Goal: Information Seeking & Learning: Find specific fact

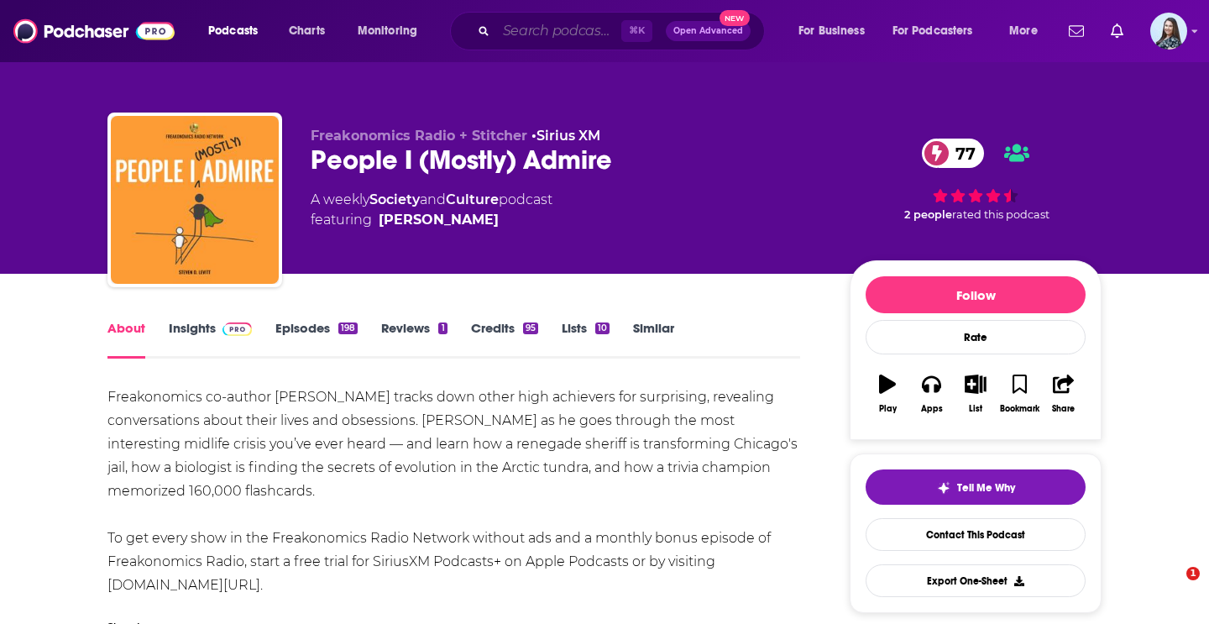
scroll to position [101, 0]
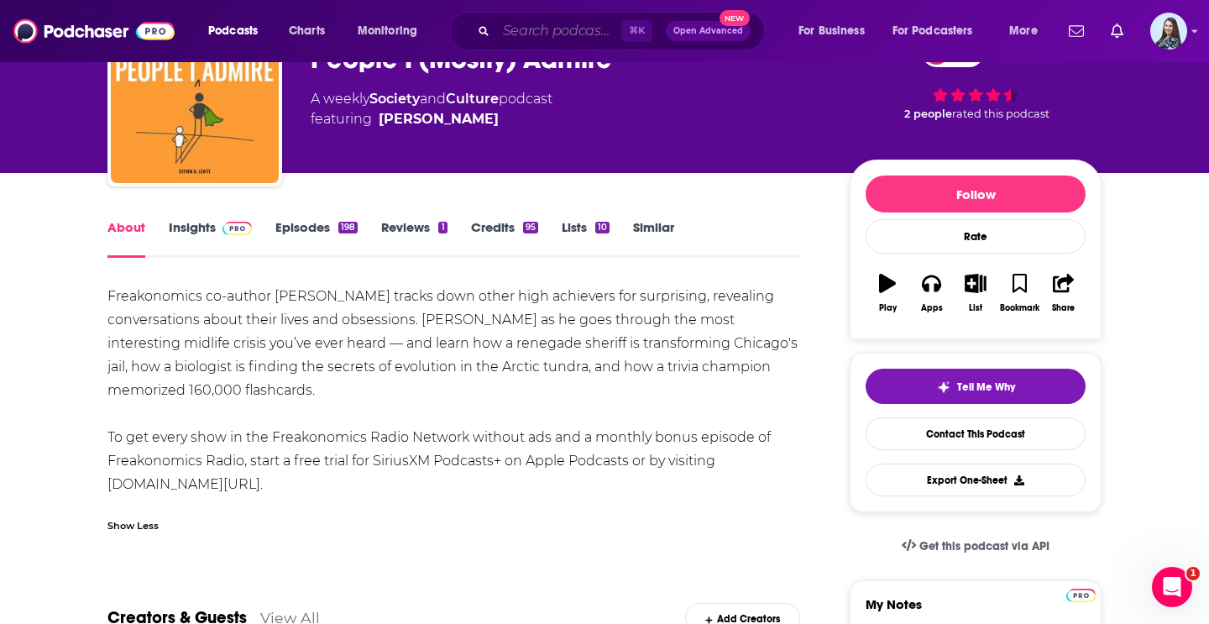
click at [585, 37] on input "Search podcasts, credits, & more..." at bounding box center [558, 31] width 125 height 27
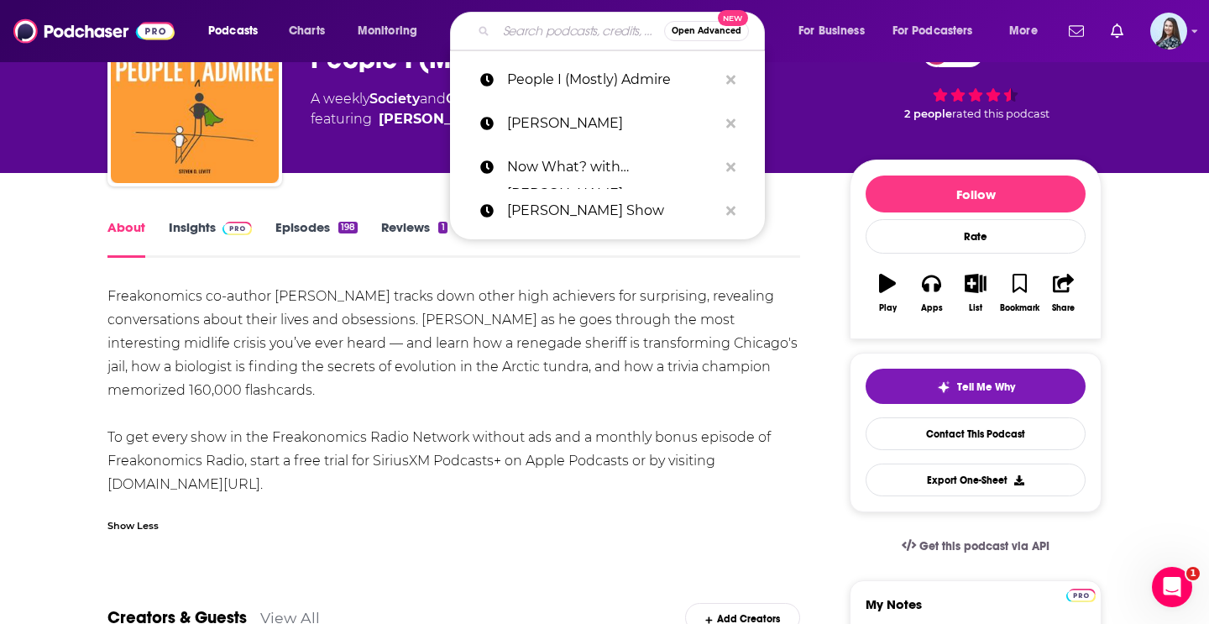
paste input "Live Inspired Podcast"
type input "Live Inspired Podcast"
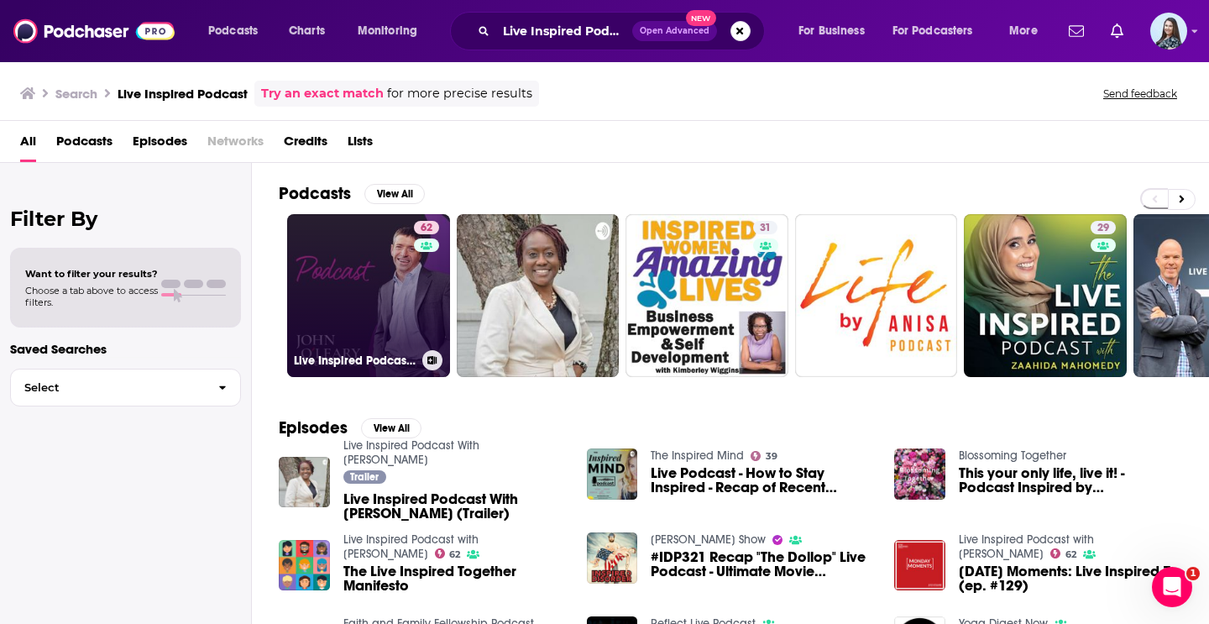
click at [375, 259] on link "62 Live Inspired Podcast with [PERSON_NAME]" at bounding box center [368, 295] width 163 height 163
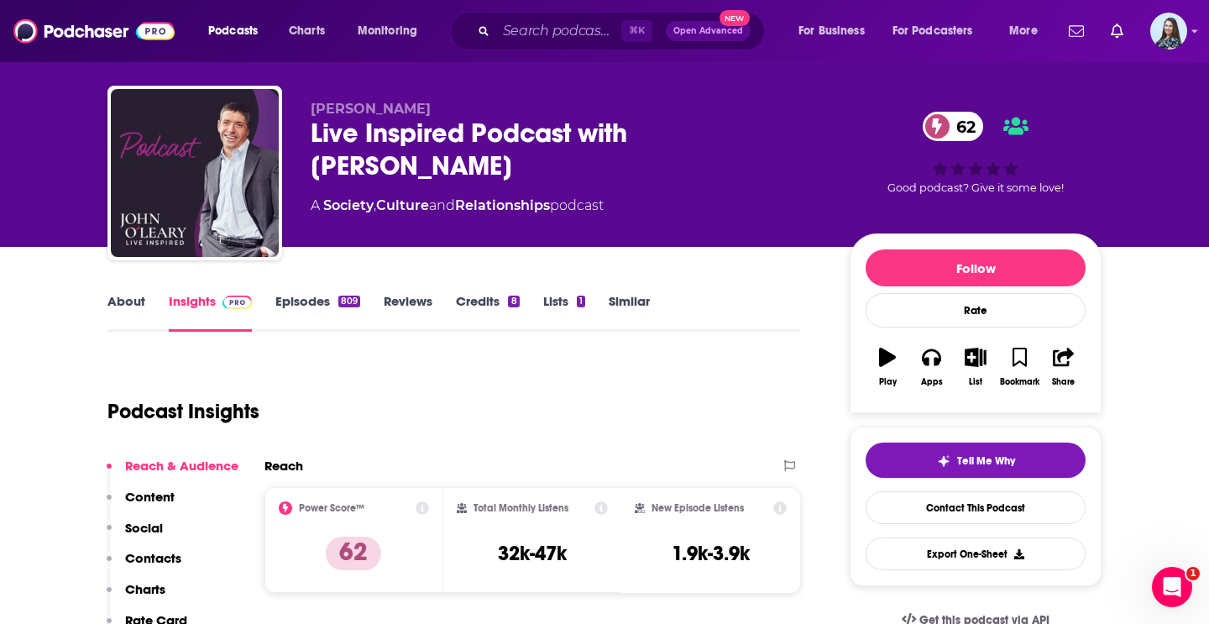
scroll to position [24, 0]
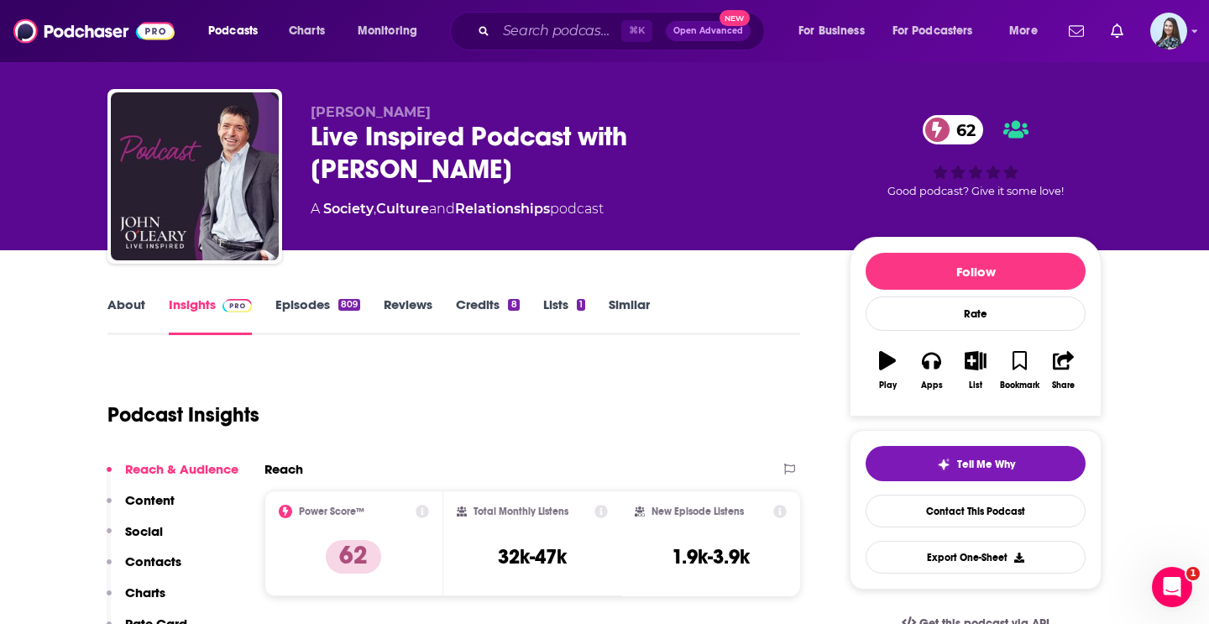
click at [395, 145] on div "Live Inspired Podcast with [PERSON_NAME] 62" at bounding box center [567, 152] width 512 height 65
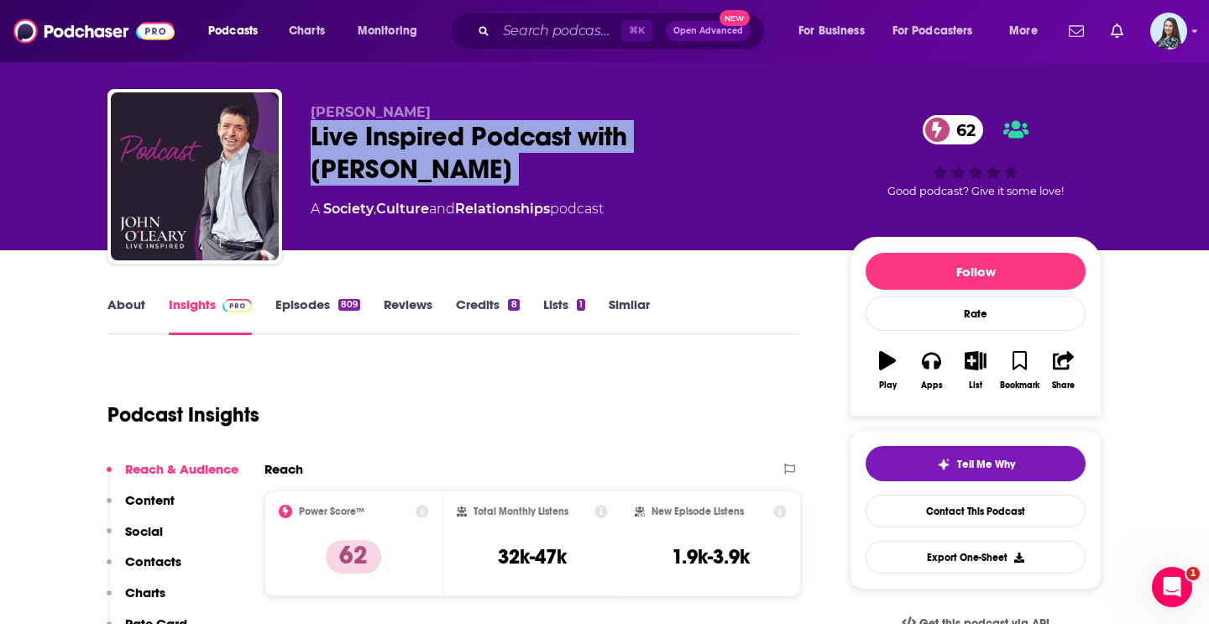
click at [395, 145] on div "Live Inspired Podcast with [PERSON_NAME] 62" at bounding box center [567, 152] width 512 height 65
copy div "Live Inspired Podcast with [PERSON_NAME] 62"
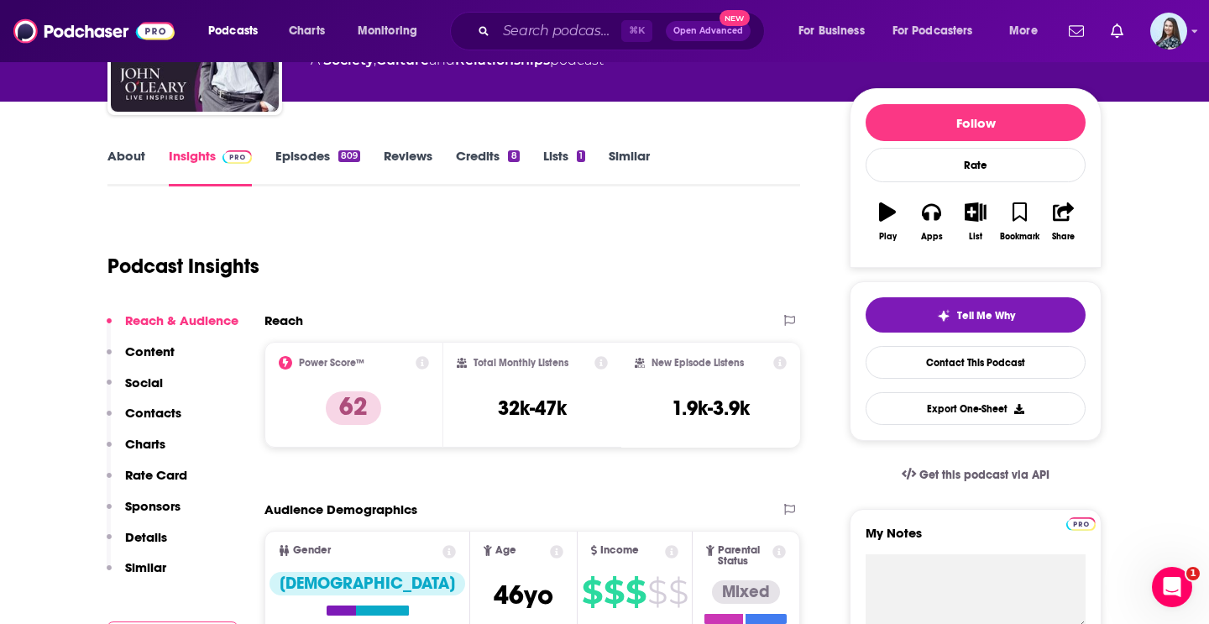
scroll to position [190, 0]
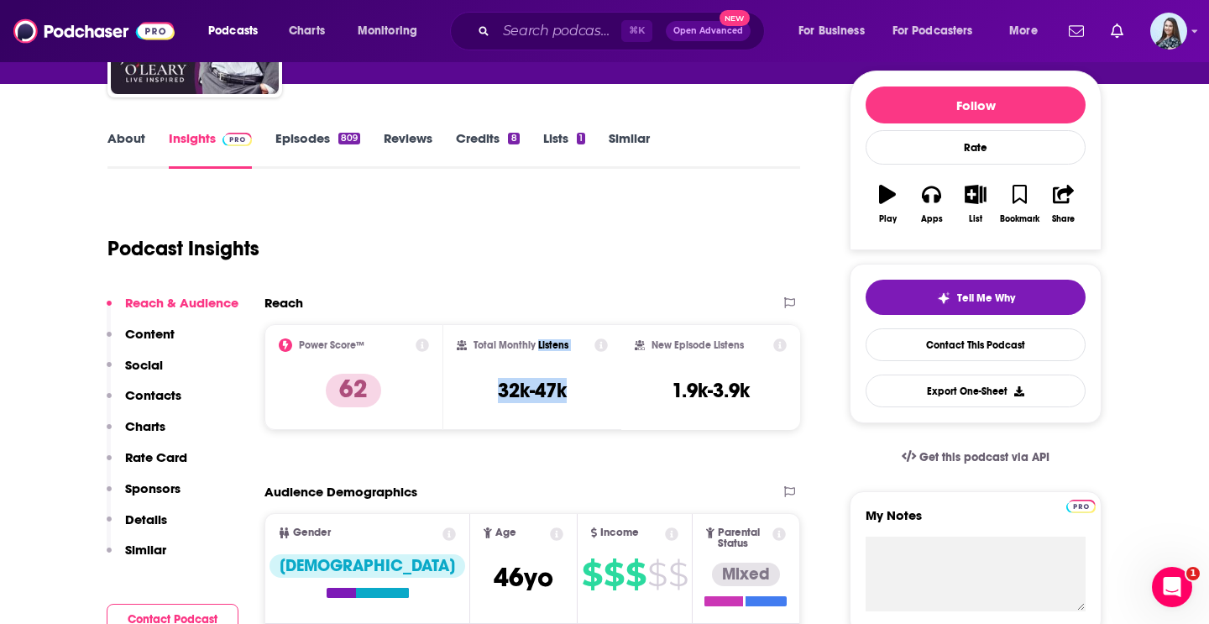
drag, startPoint x: 568, startPoint y: 391, endPoint x: 538, endPoint y: 348, distance: 53.1
click at [538, 348] on div "Total Monthly Listens 32k-47k" at bounding box center [533, 376] width 152 height 77
copy div "Listens 32k-47k"
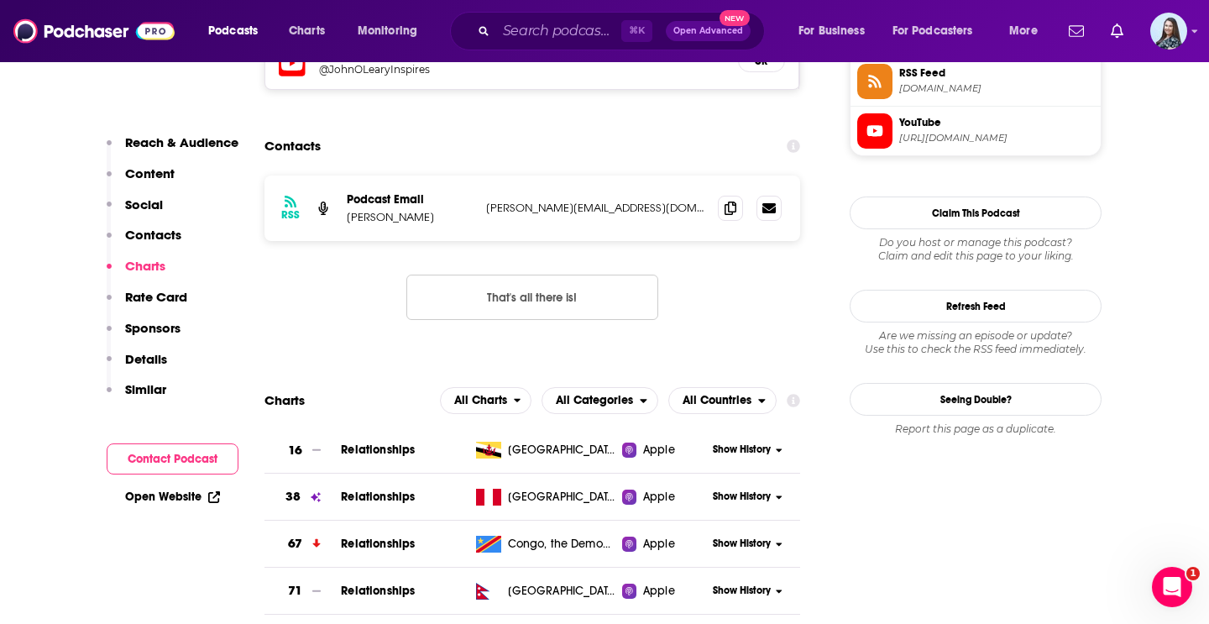
scroll to position [1430, 0]
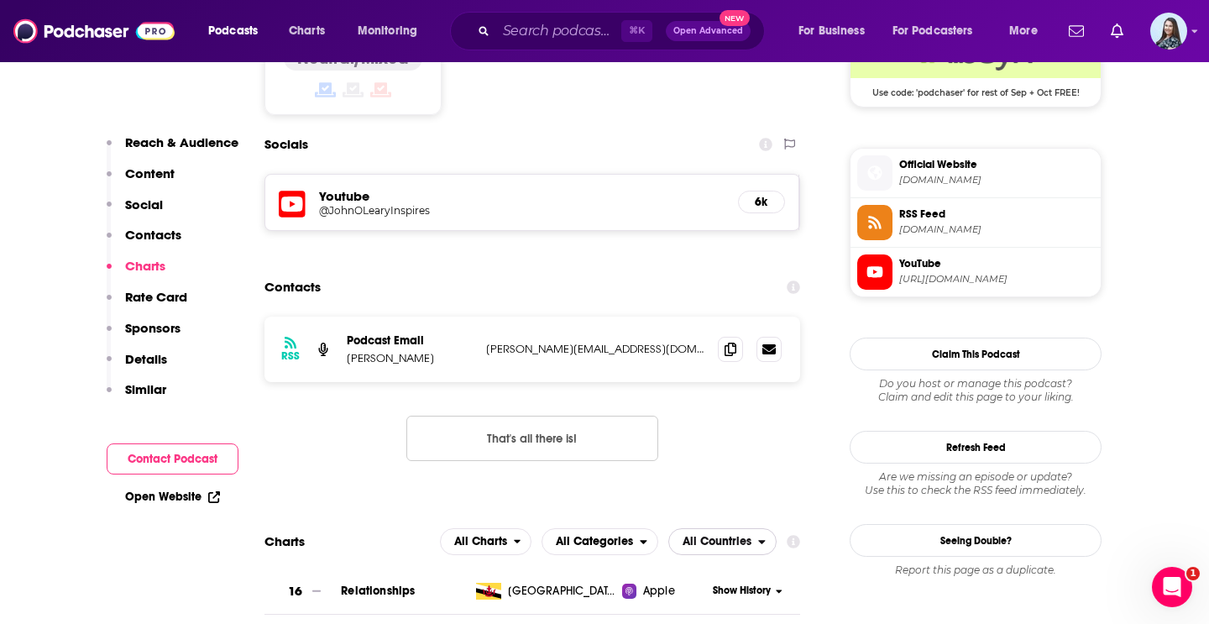
click at [715, 536] on span "All Countries" at bounding box center [716, 542] width 69 height 12
click at [742, 358] on div "RSS Podcast Email [PERSON_NAME] [PERSON_NAME][EMAIL_ADDRESS][DOMAIN_NAME] [PERS…" at bounding box center [532, 401] width 536 height 171
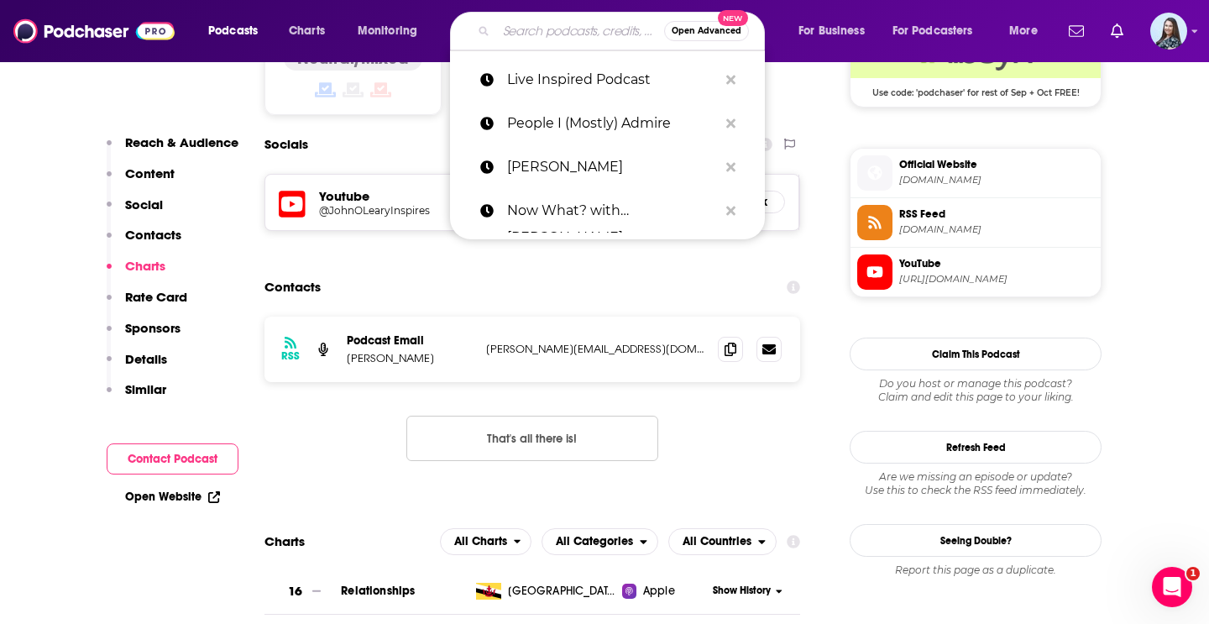
click at [581, 27] on input "Search podcasts, credits, & more..." at bounding box center [580, 31] width 168 height 27
paste input "Adversity Advantage Podcast"
type input "Adversity Advantage Podcast"
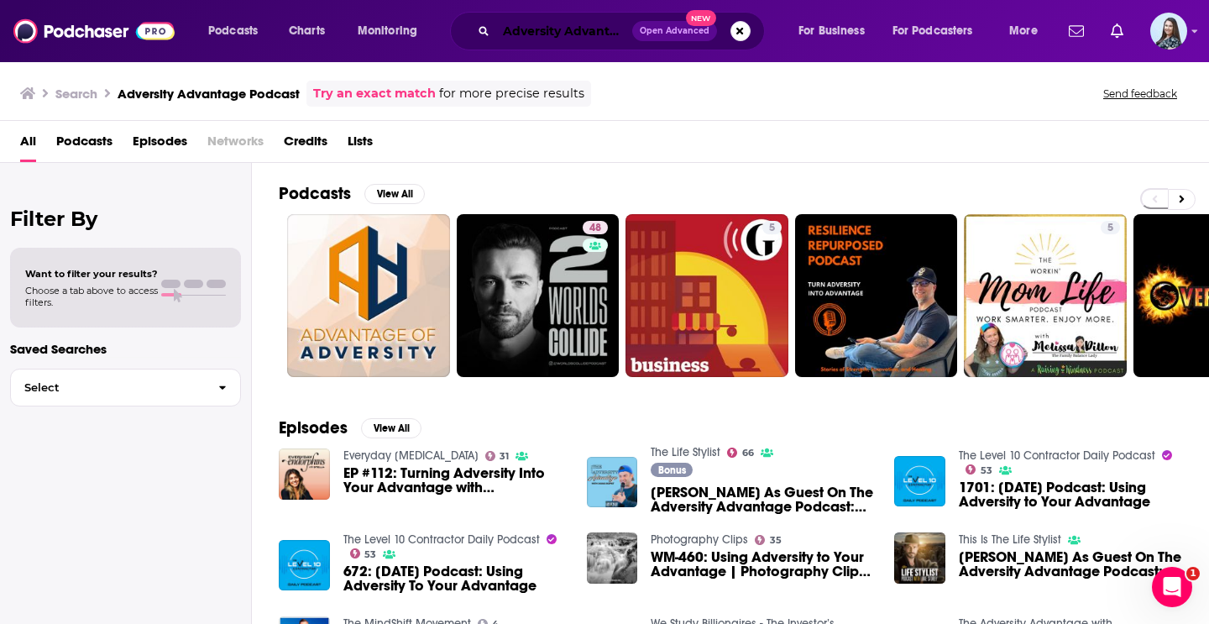
click at [615, 26] on input "Adversity Advantage Podcast" at bounding box center [564, 31] width 136 height 27
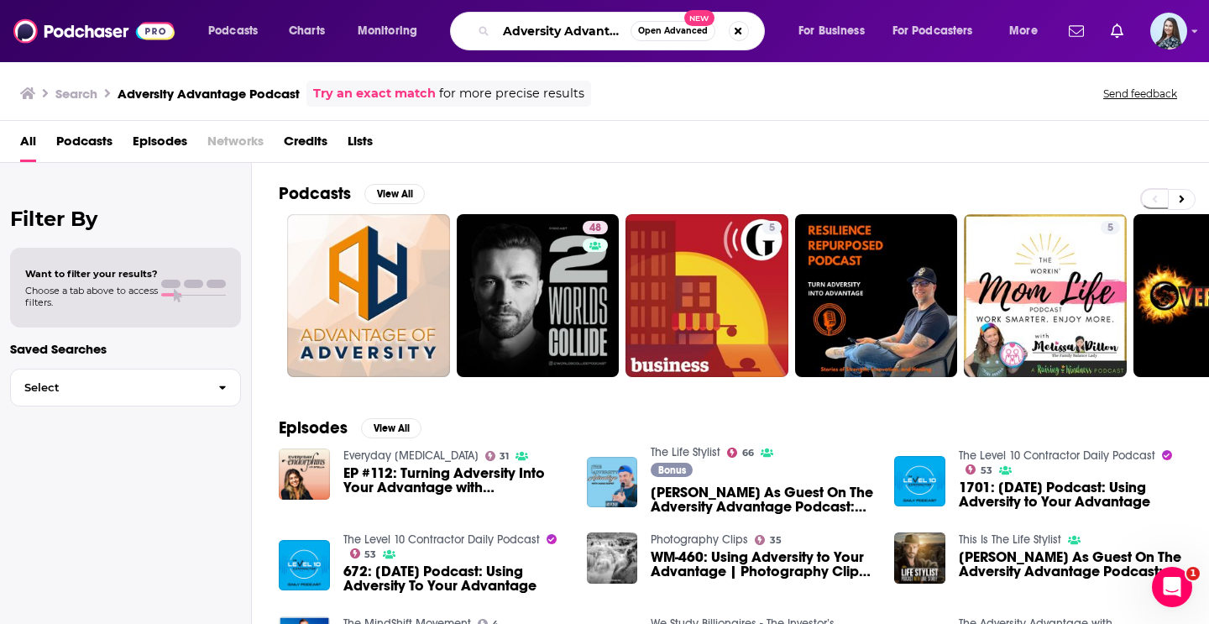
drag, startPoint x: 622, startPoint y: 30, endPoint x: 600, endPoint y: 23, distance: 23.1
click at [600, 23] on input "Adversity Advantage Podcast" at bounding box center [563, 31] width 134 height 27
drag, startPoint x: 581, startPoint y: 29, endPoint x: 608, endPoint y: 71, distance: 50.5
click at [608, 71] on div "Podcasts Charts Monitoring Adversity Advantage Podcast Open Advanced New For Bu…" at bounding box center [604, 312] width 1209 height 624
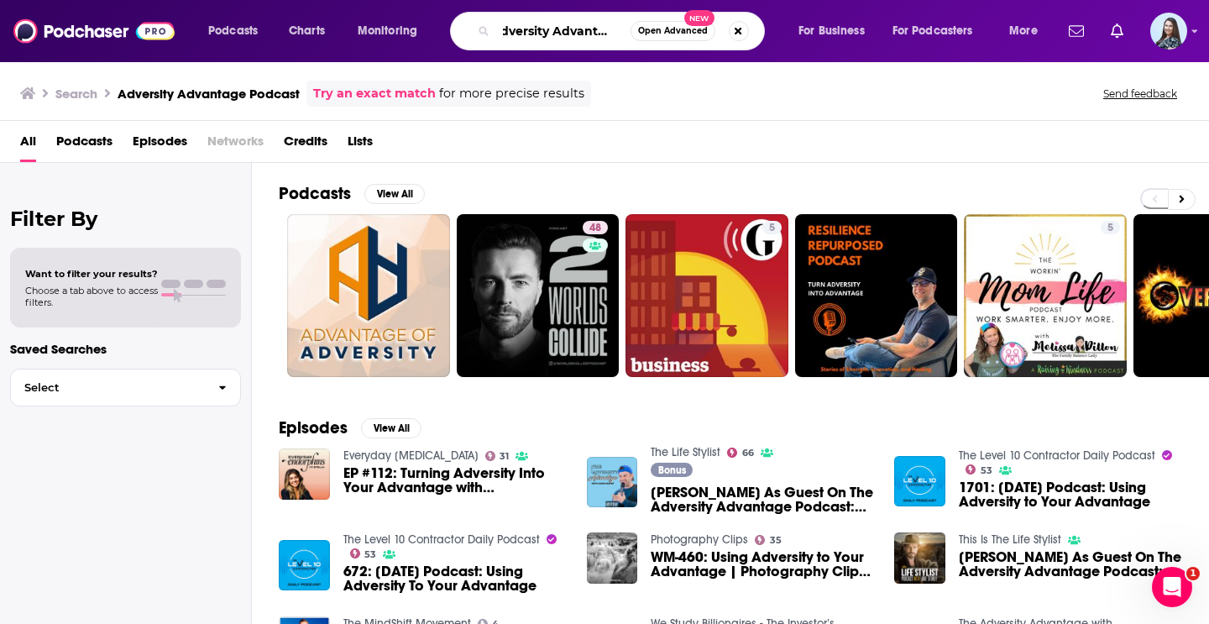
scroll to position [0, 9]
type input "Adversity Advantage"
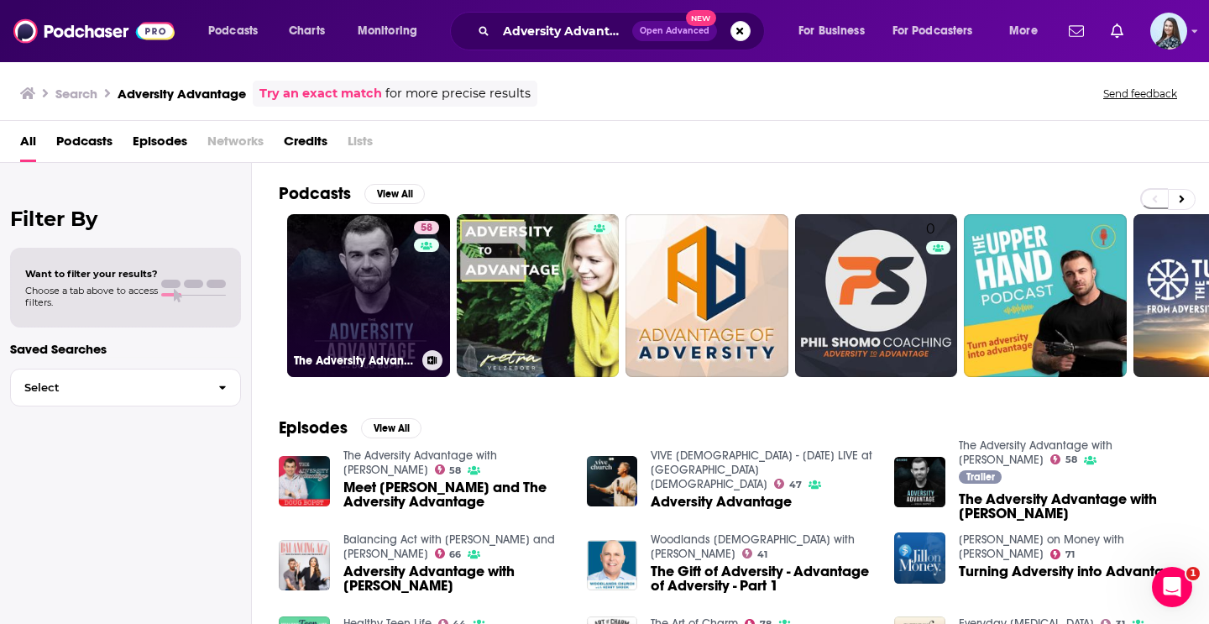
click at [380, 287] on link "58 The Adversity Advantage with [PERSON_NAME]" at bounding box center [368, 295] width 163 height 163
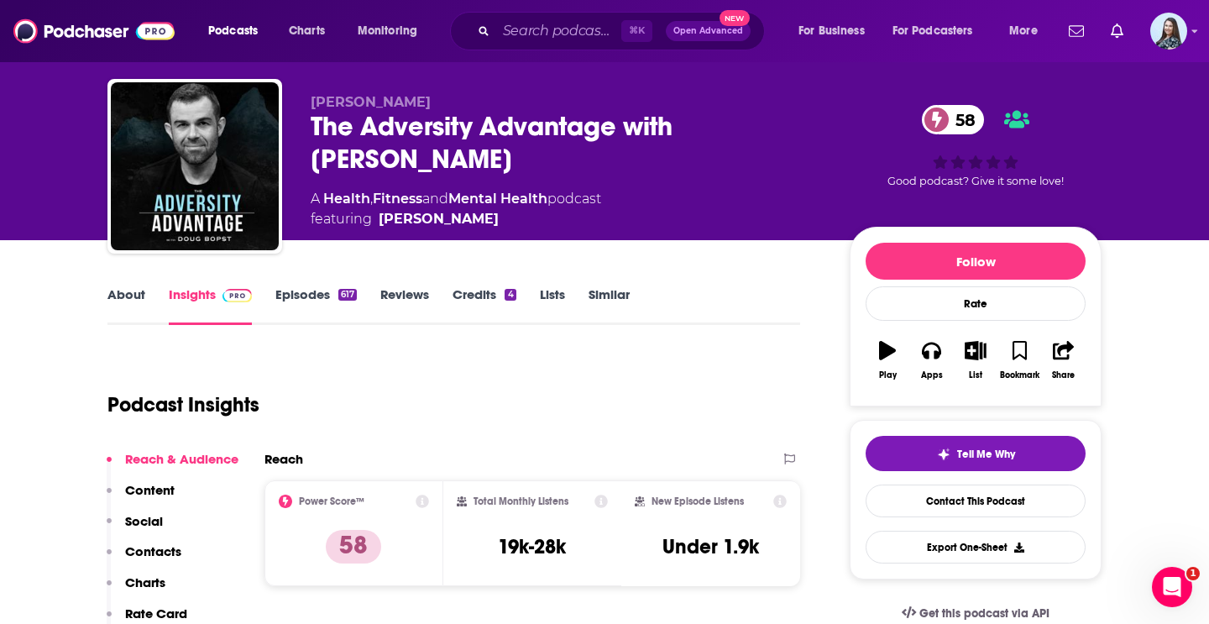
scroll to position [35, 0]
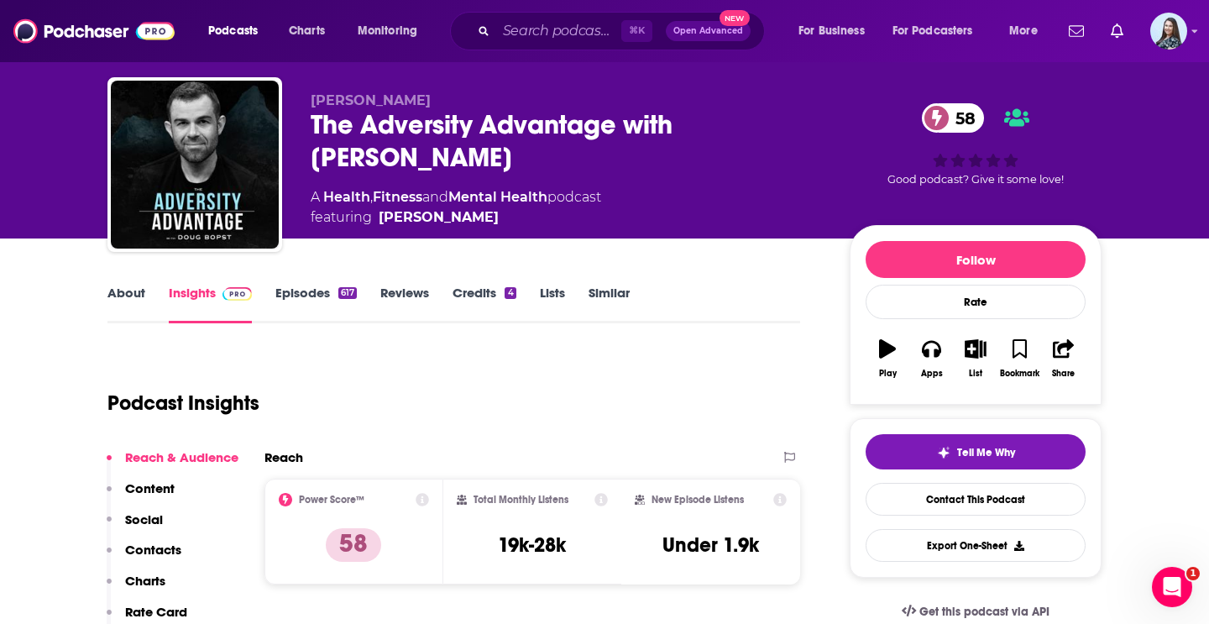
click at [511, 128] on div "The Adversity Advantage with [PERSON_NAME] 58" at bounding box center [567, 140] width 512 height 65
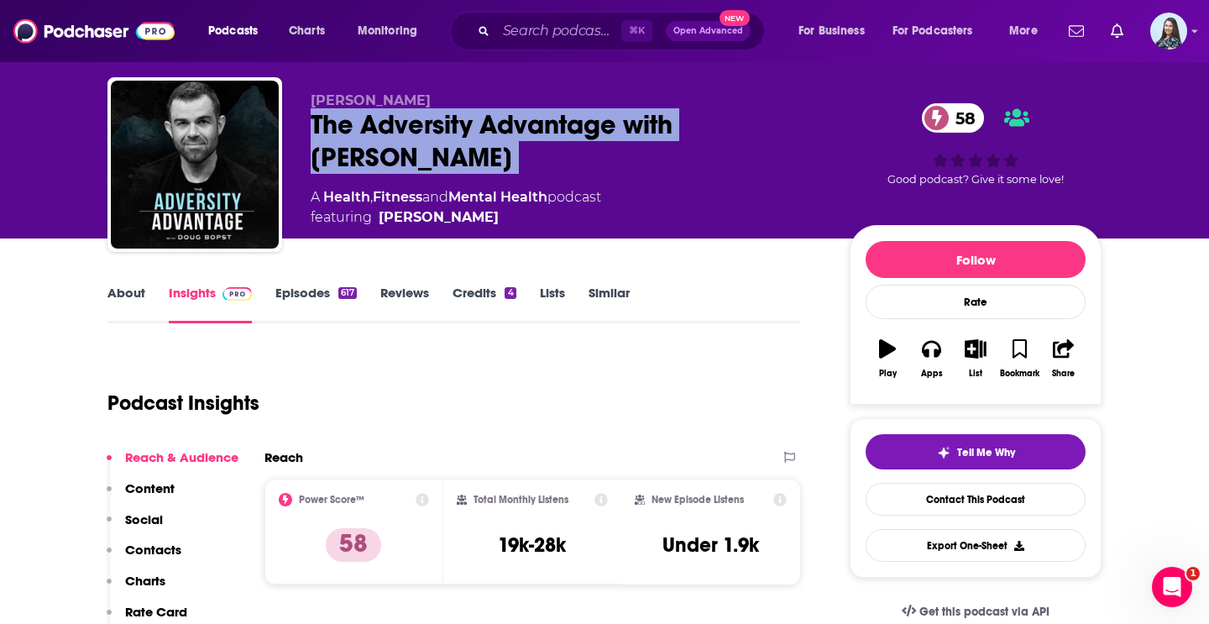
click at [511, 128] on div "The Adversity Advantage with [PERSON_NAME] 58" at bounding box center [567, 140] width 512 height 65
copy div "The Adversity Advantage with [PERSON_NAME] 58"
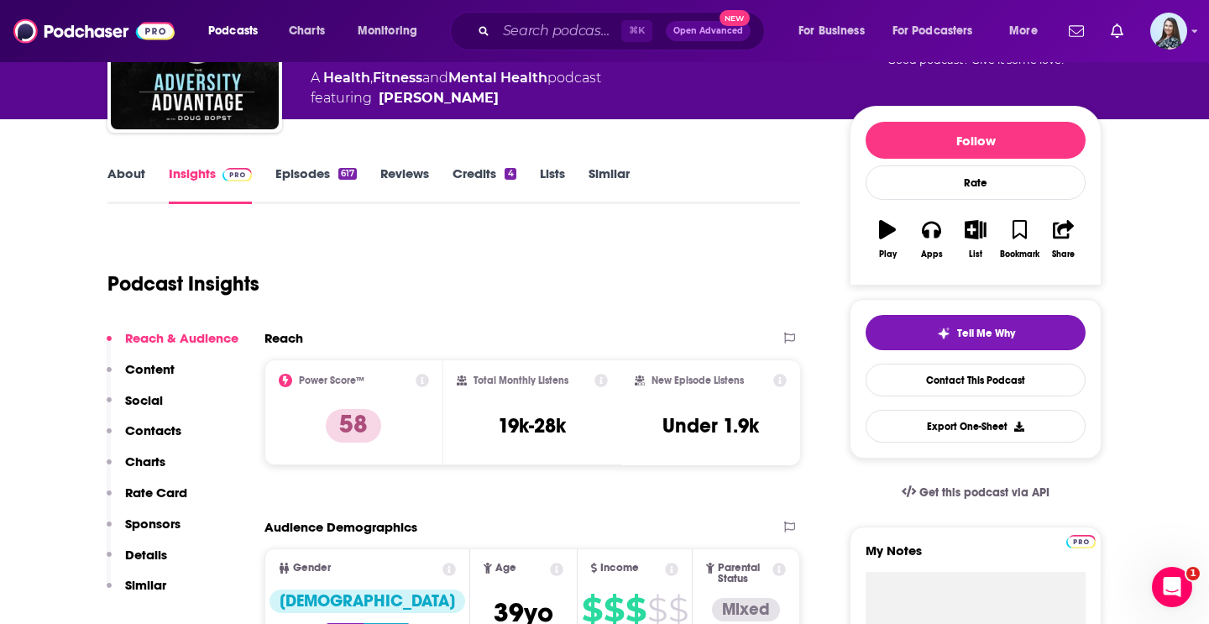
scroll to position [178, 0]
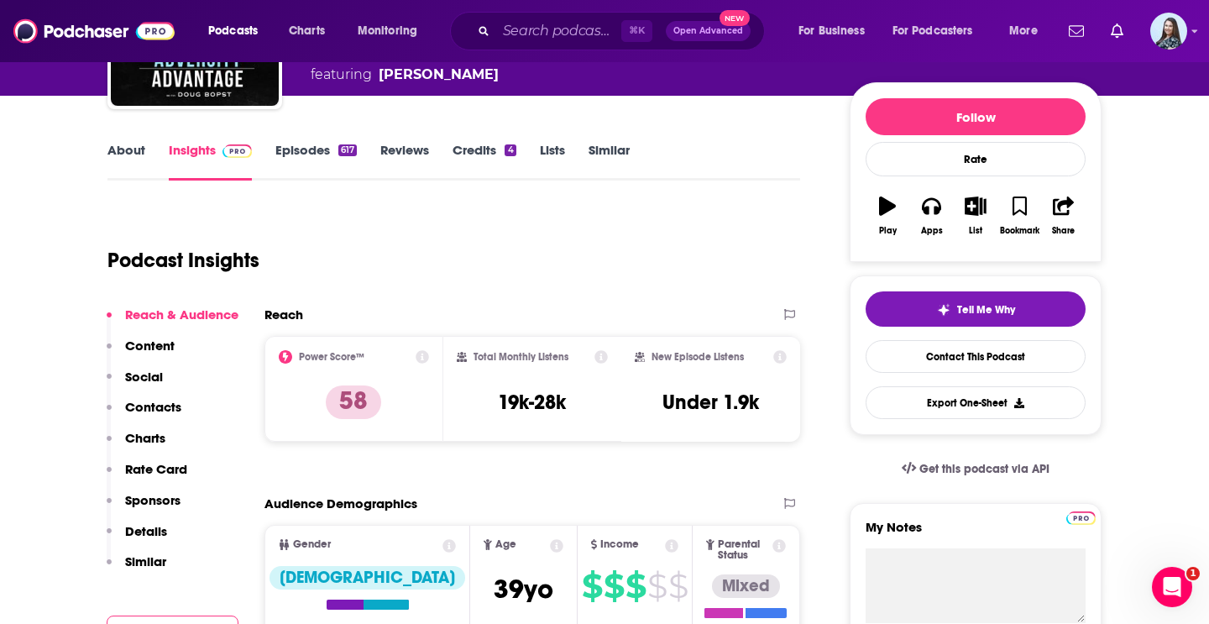
click at [567, 400] on div "Total Monthly Listens 19k-28k" at bounding box center [533, 388] width 152 height 77
drag, startPoint x: 567, startPoint y: 401, endPoint x: 536, endPoint y: 358, distance: 53.1
click at [537, 358] on div "Total Monthly Listens 19k-28k" at bounding box center [533, 388] width 152 height 77
copy div "Listens 19k-28k"
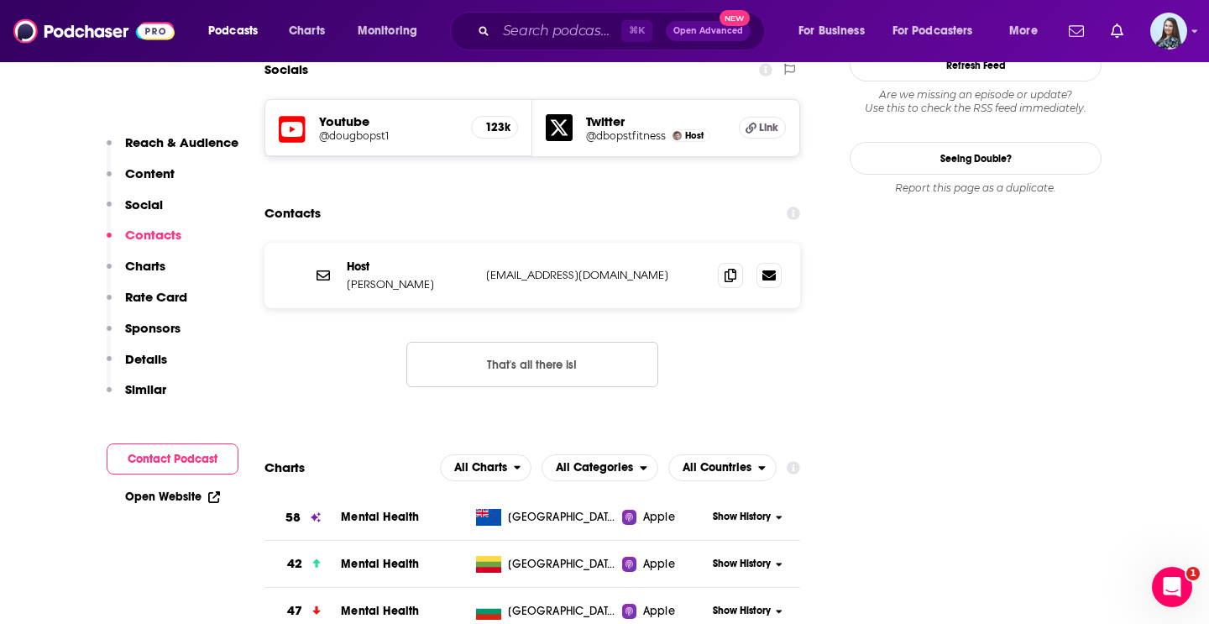
scroll to position [1533, 0]
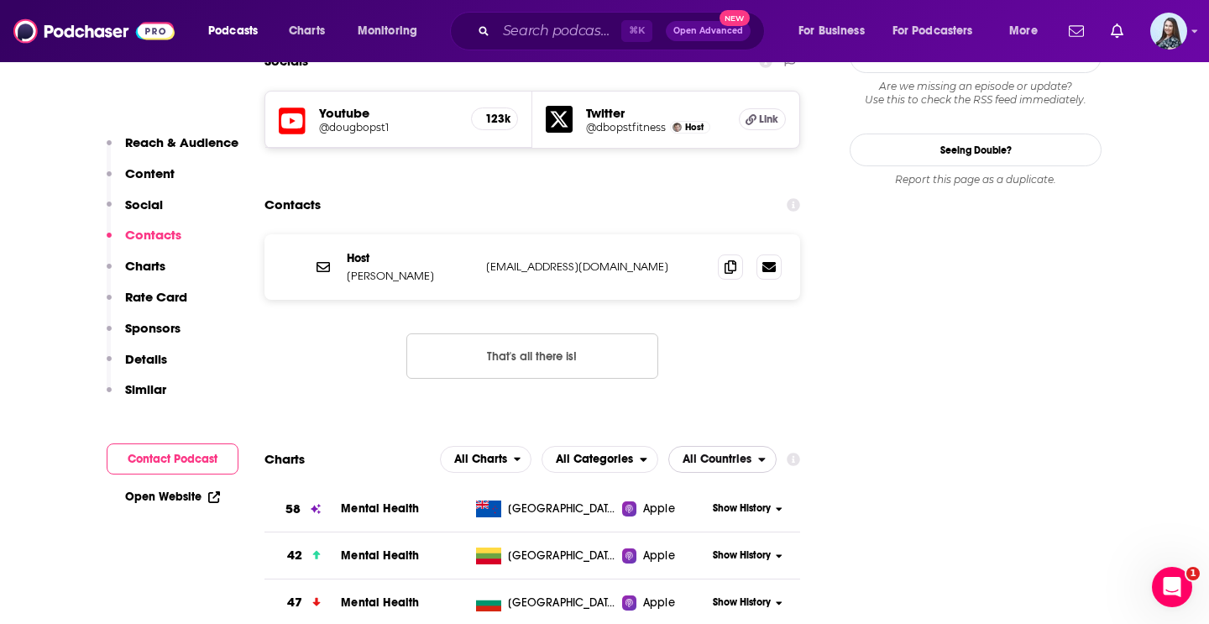
click at [727, 445] on span "All Countries" at bounding box center [713, 459] width 89 height 29
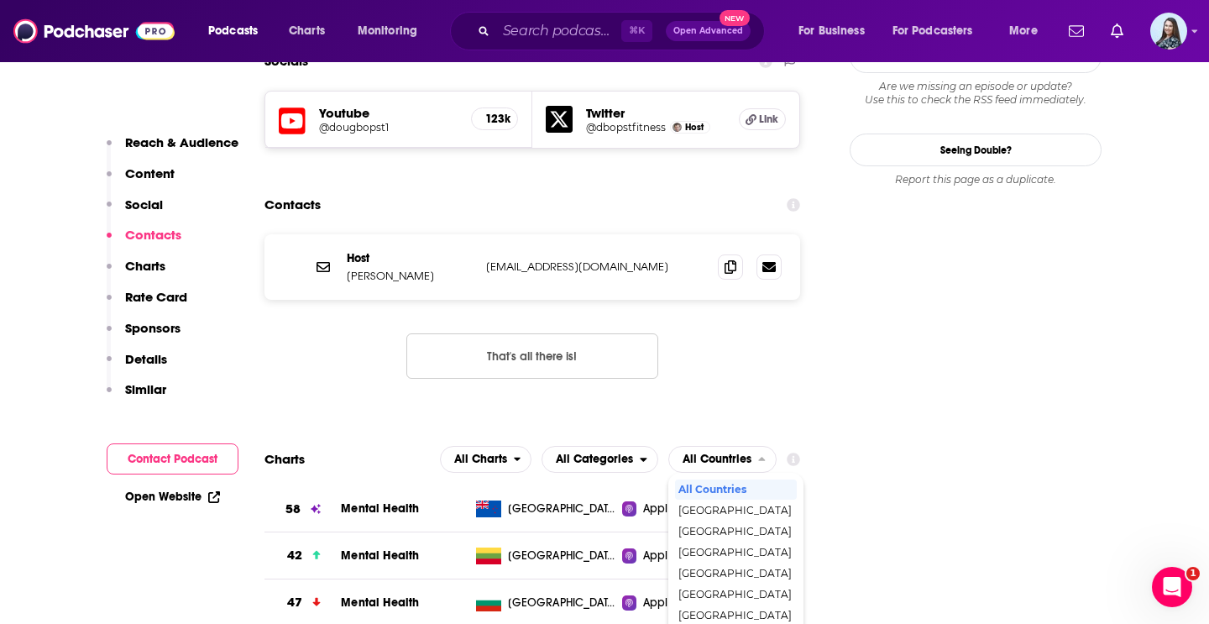
click at [748, 318] on div "Host [PERSON_NAME] [EMAIL_ADDRESS][DOMAIN_NAME] [EMAIL_ADDRESS][DOMAIN_NAME] Th…" at bounding box center [532, 319] width 536 height 171
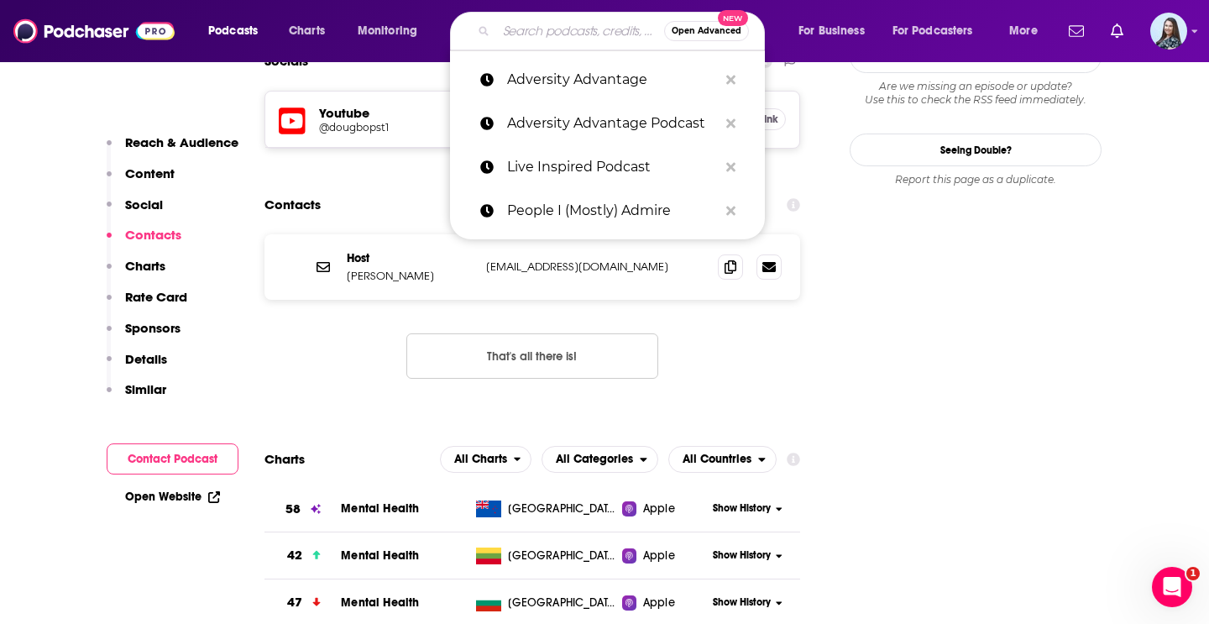
click at [583, 23] on input "Search podcasts, credits, & more..." at bounding box center [580, 31] width 168 height 27
paste input "[PERSON_NAME]"
type input "[PERSON_NAME]"
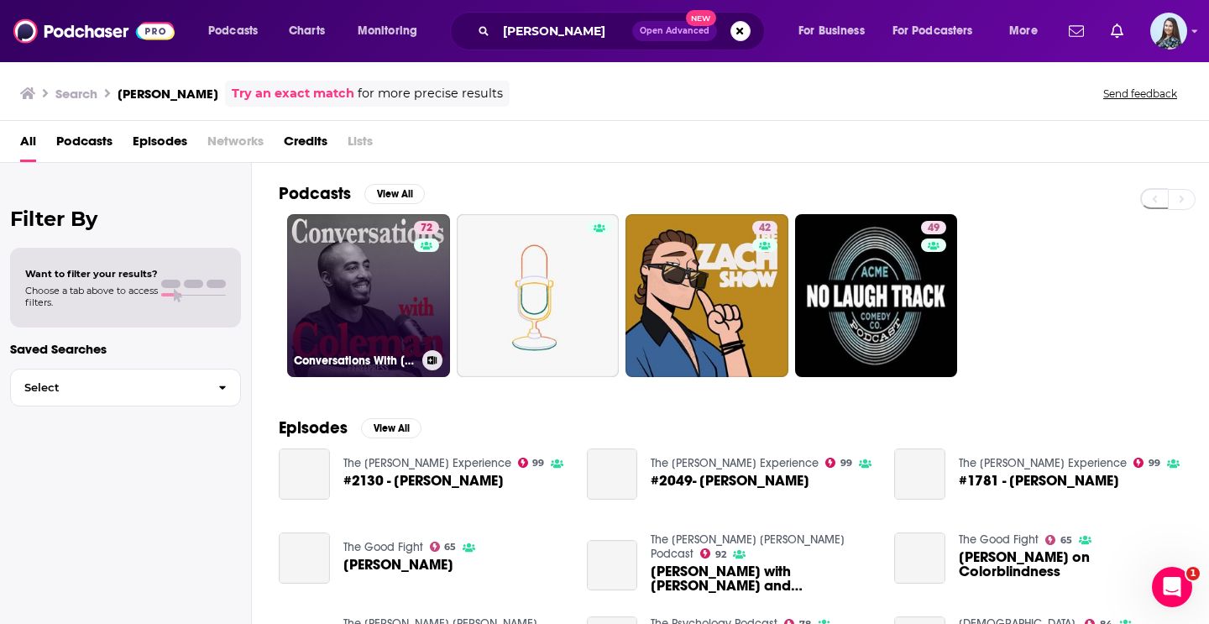
click at [390, 311] on link "72 Conversations With [PERSON_NAME]" at bounding box center [368, 295] width 163 height 163
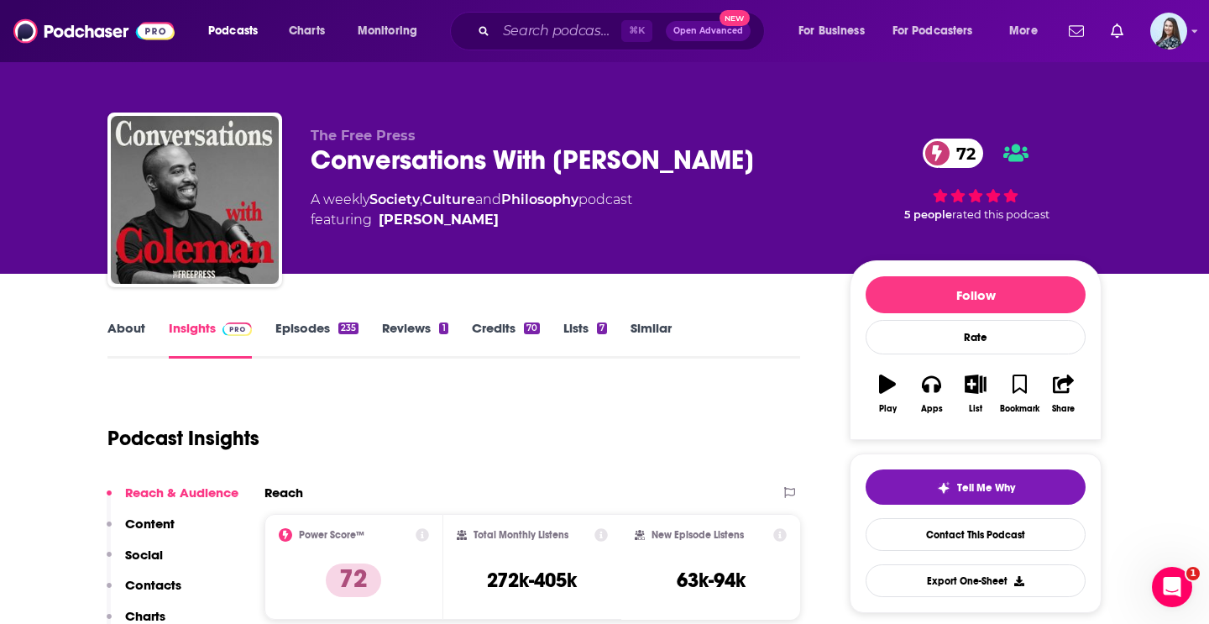
click at [450, 170] on div "Conversations With [PERSON_NAME] 72" at bounding box center [567, 160] width 512 height 33
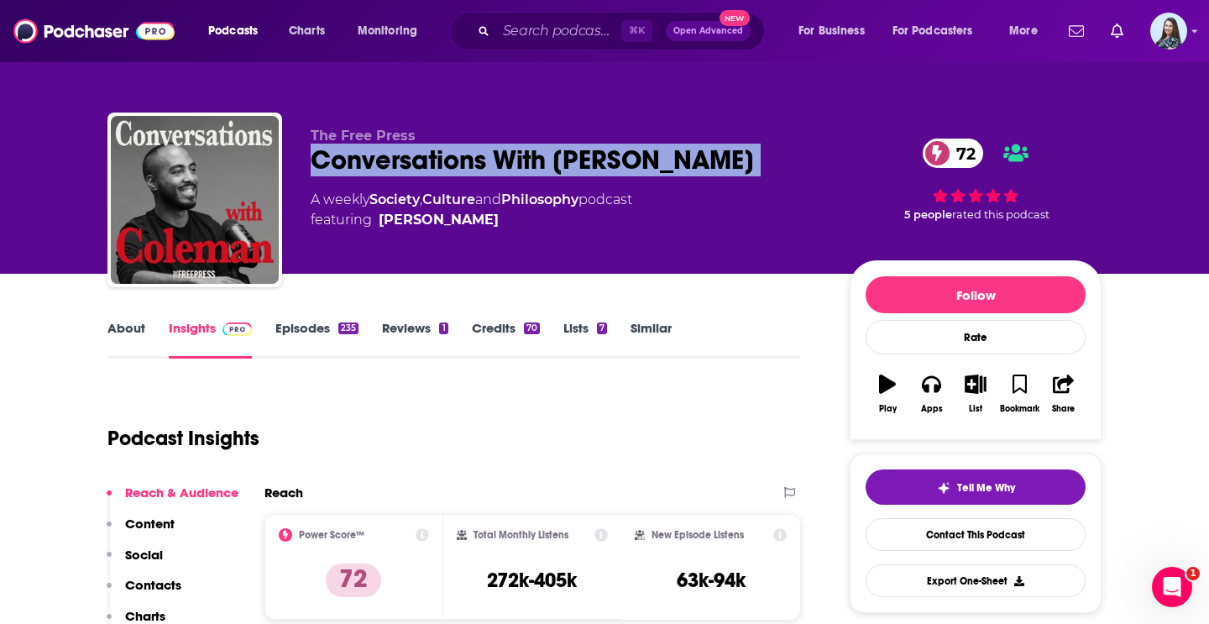
click at [450, 170] on div "Conversations With [PERSON_NAME] 72" at bounding box center [567, 160] width 512 height 33
copy div "Conversations With [PERSON_NAME] 72"
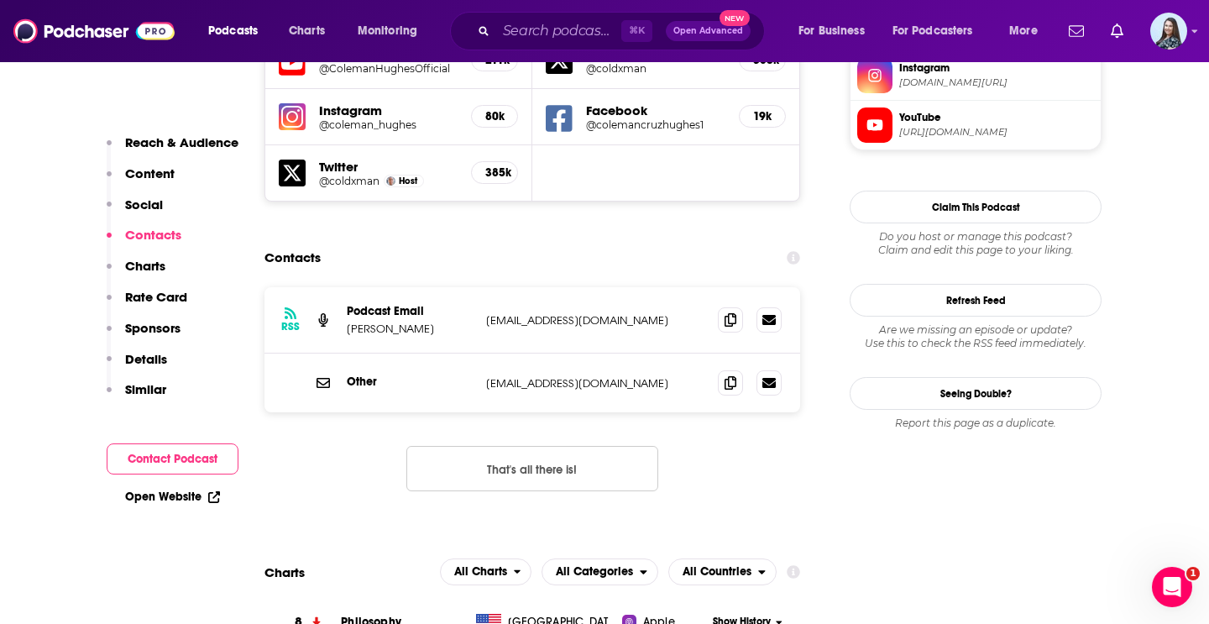
scroll to position [1675, 0]
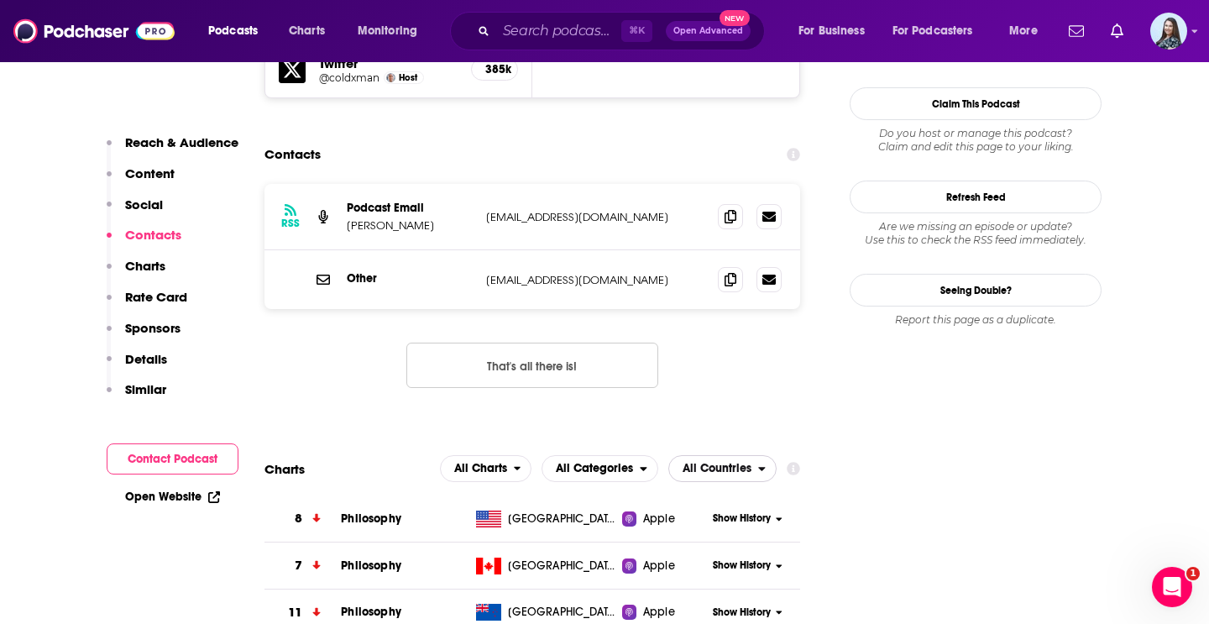
click at [733, 454] on span "All Countries" at bounding box center [713, 468] width 89 height 29
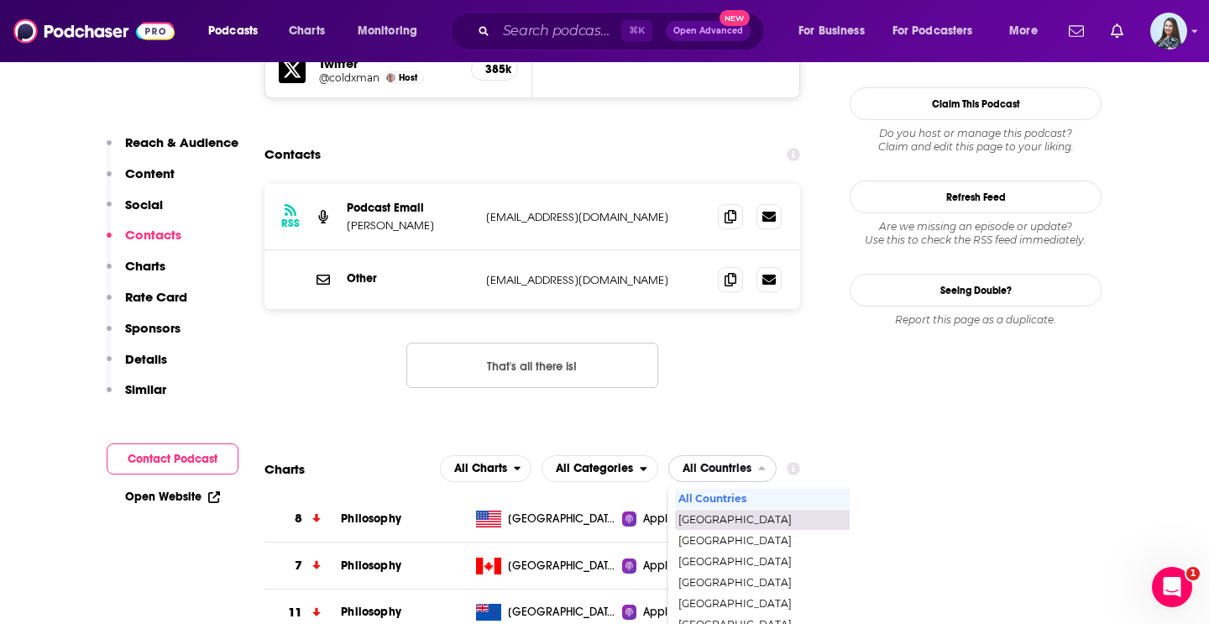
click at [745, 515] on span "[GEOGRAPHIC_DATA]" at bounding box center [794, 520] width 232 height 10
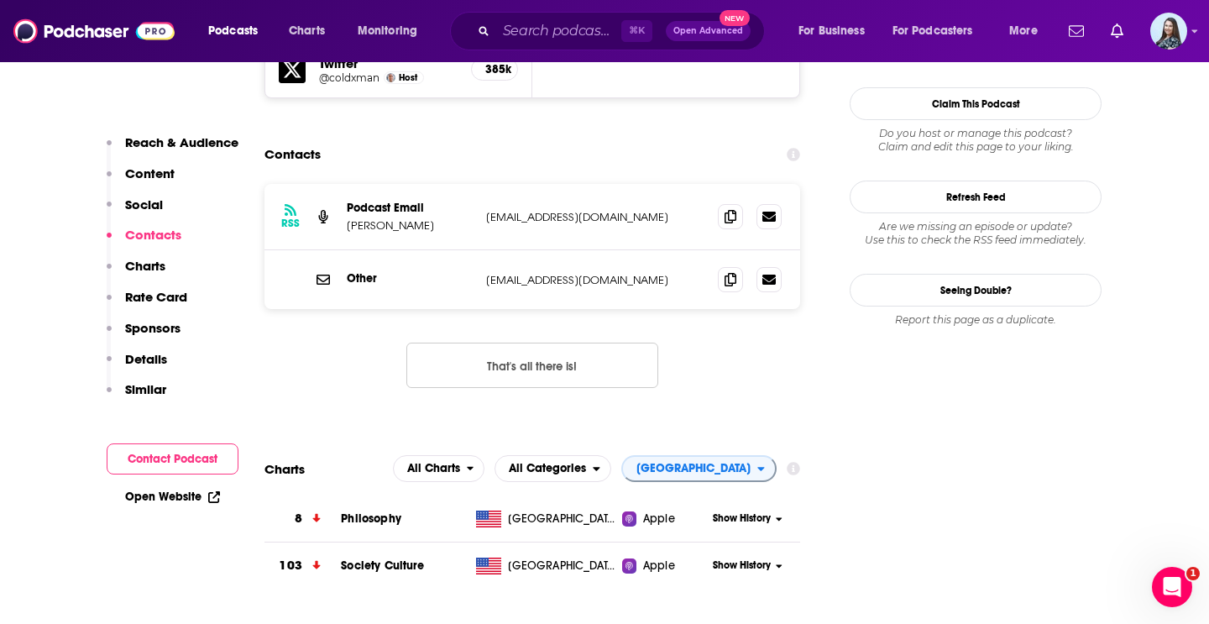
click at [665, 313] on div "RSS Podcast Email [PERSON_NAME] [EMAIL_ADDRESS][DOMAIN_NAME] [EMAIL_ADDRESS][DO…" at bounding box center [532, 299] width 536 height 231
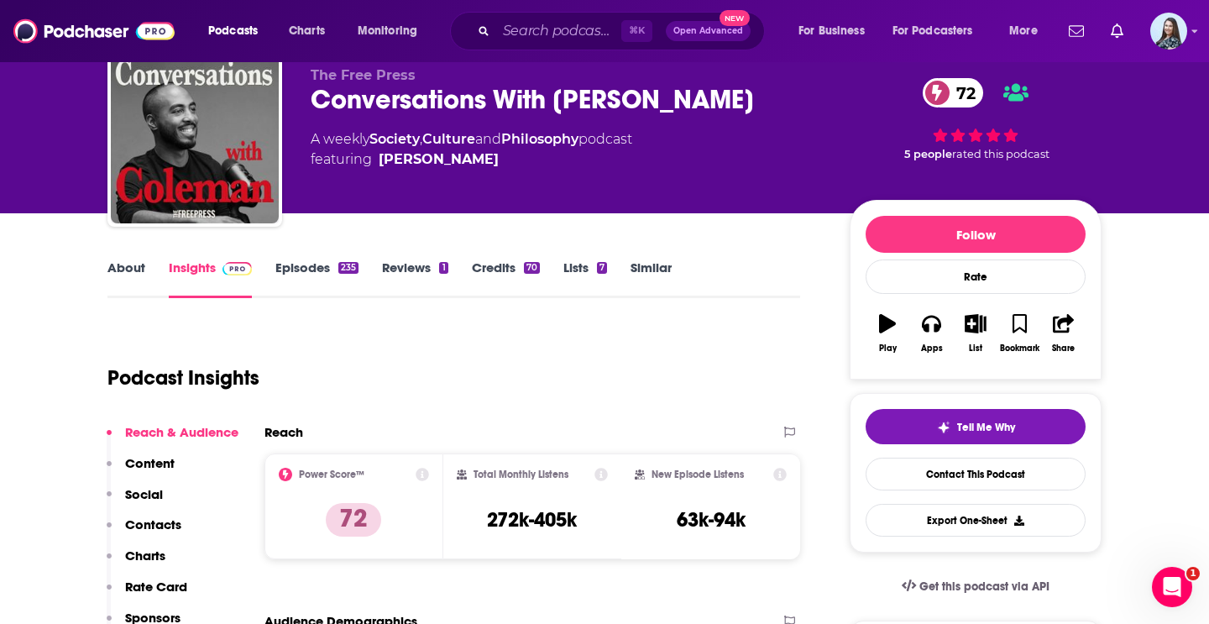
scroll to position [111, 0]
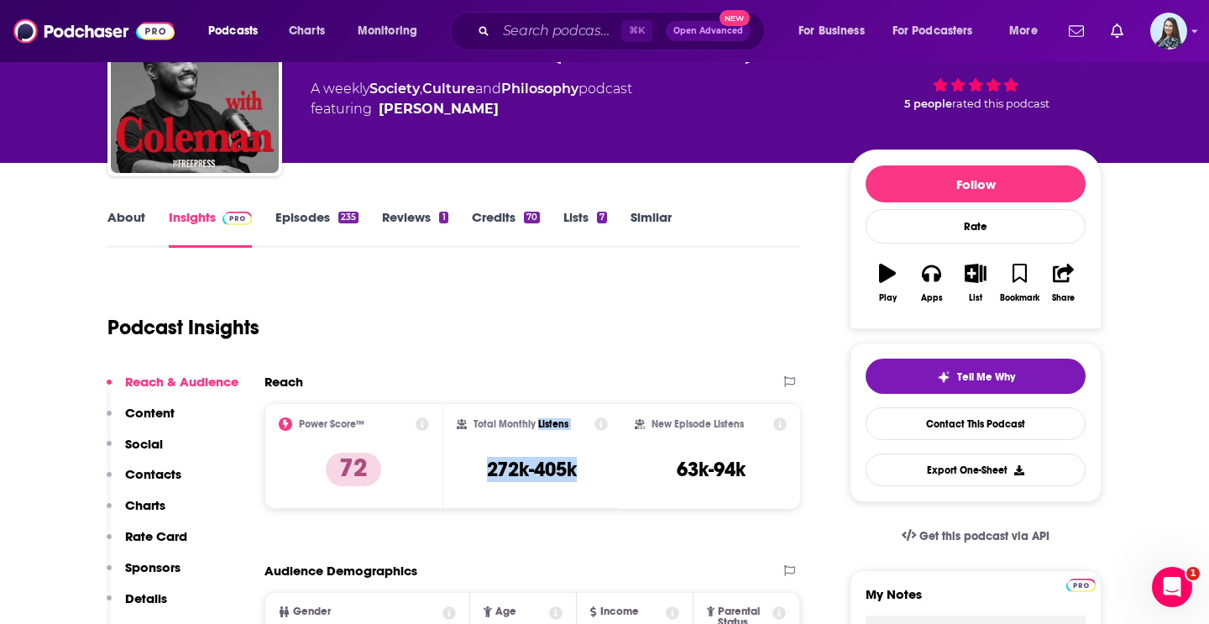
drag, startPoint x: 589, startPoint y: 470, endPoint x: 536, endPoint y: 424, distance: 70.8
click at [536, 424] on div "Total Monthly Listens 272k-405k" at bounding box center [533, 455] width 152 height 77
copy div "Listens 272k-405k"
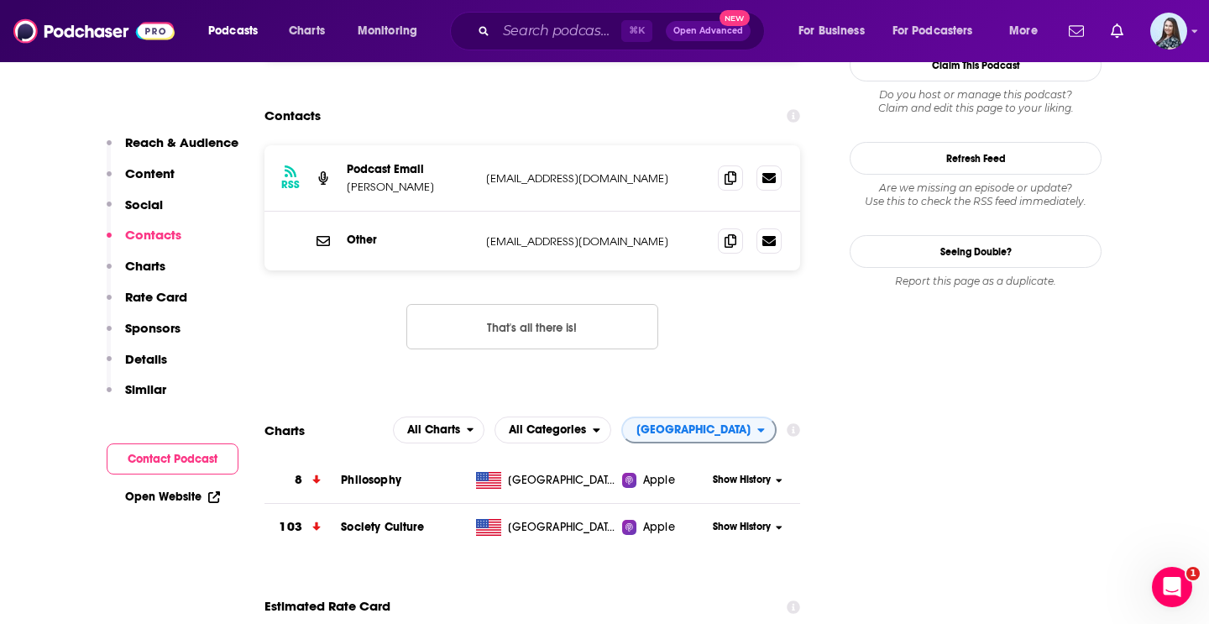
scroll to position [1751, 0]
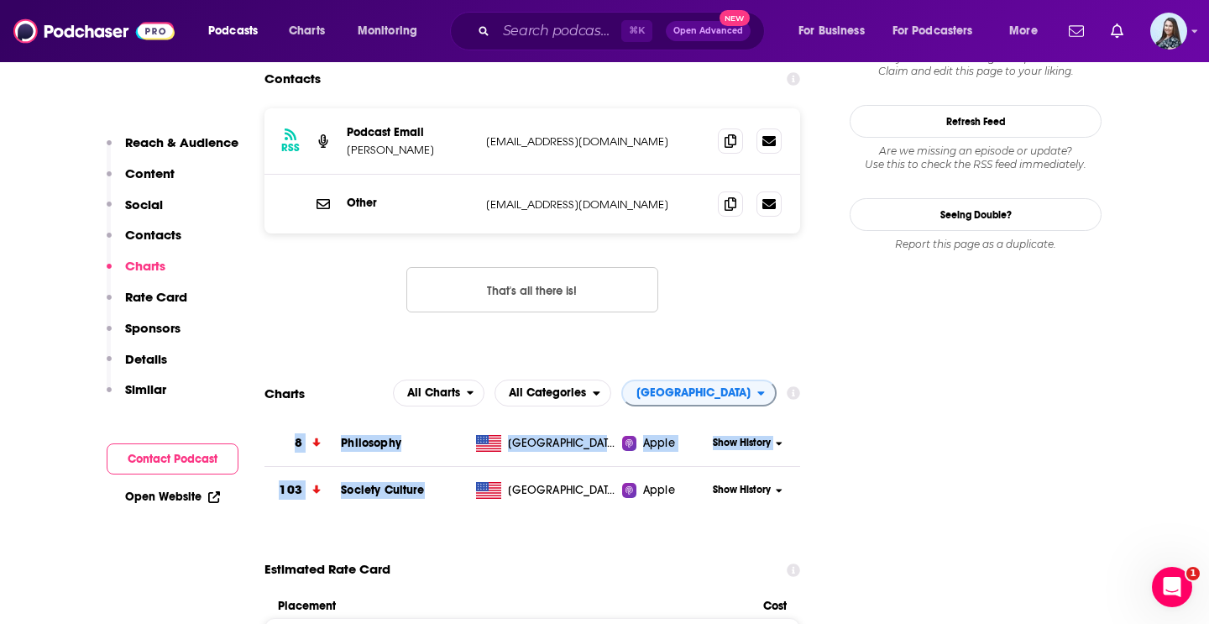
drag, startPoint x: 428, startPoint y: 386, endPoint x: 290, endPoint y: 350, distance: 142.3
click at [290, 420] on tbody "8 Philosophy United States Apple Show History 103 Society Culture United States…" at bounding box center [532, 466] width 536 height 93
copy tbody "8 Philosophy United States Apple Show History 103 Society Culture"
